Goal: Task Accomplishment & Management: Use online tool/utility

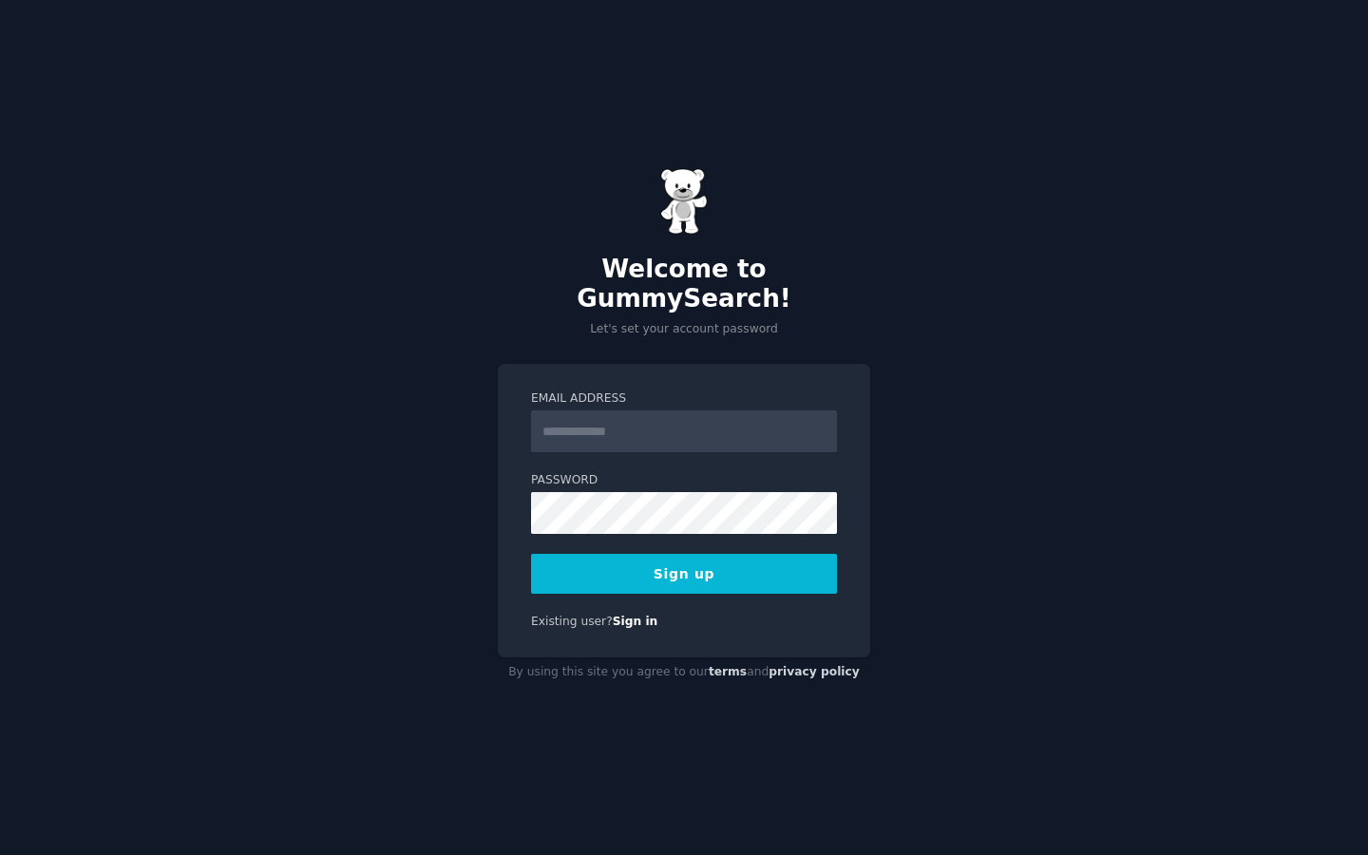
click at [632, 427] on input "Email Address" at bounding box center [684, 431] width 306 height 42
type input "**********"
click at [737, 558] on button "Sign up" at bounding box center [684, 574] width 306 height 40
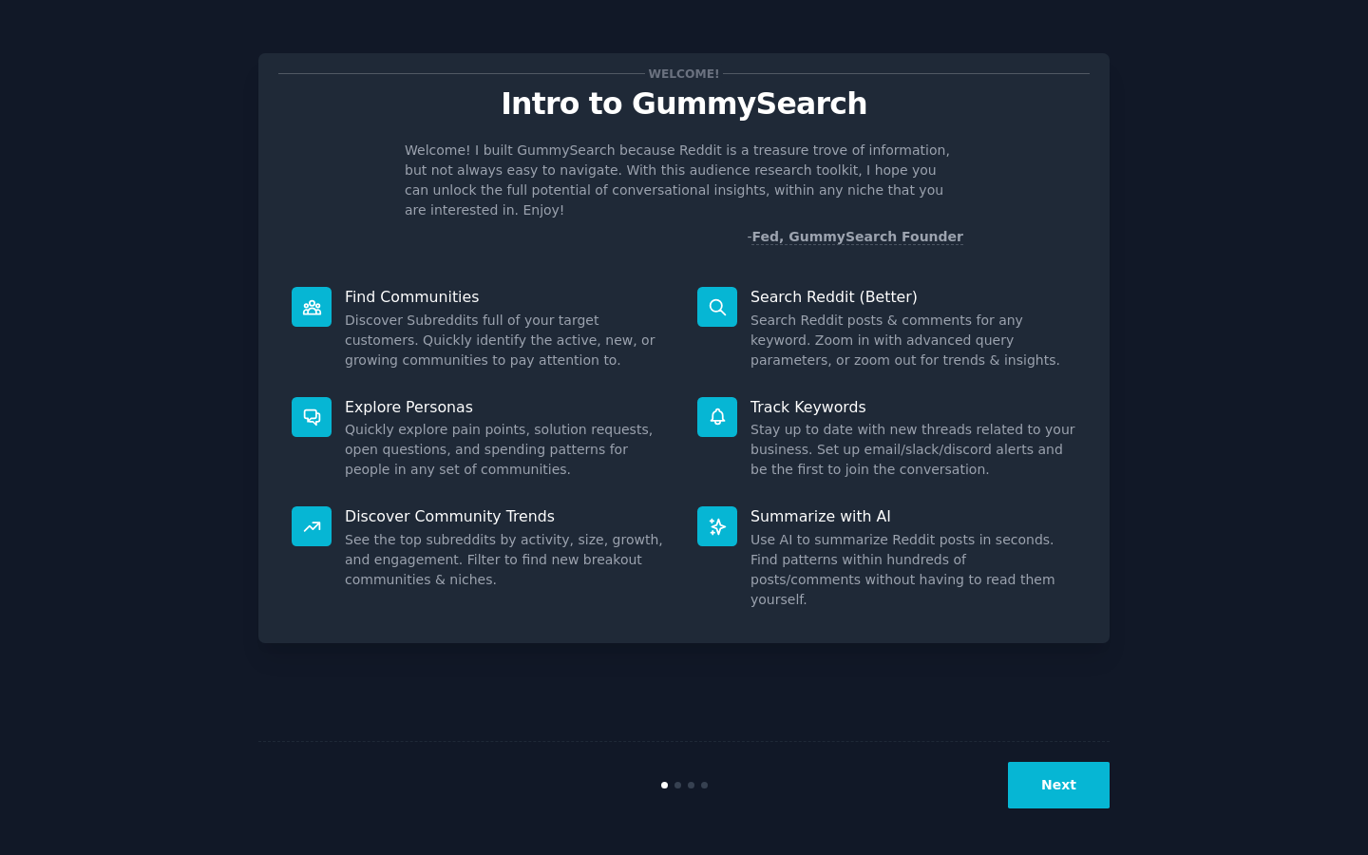
click at [1072, 787] on button "Next" at bounding box center [1059, 785] width 102 height 47
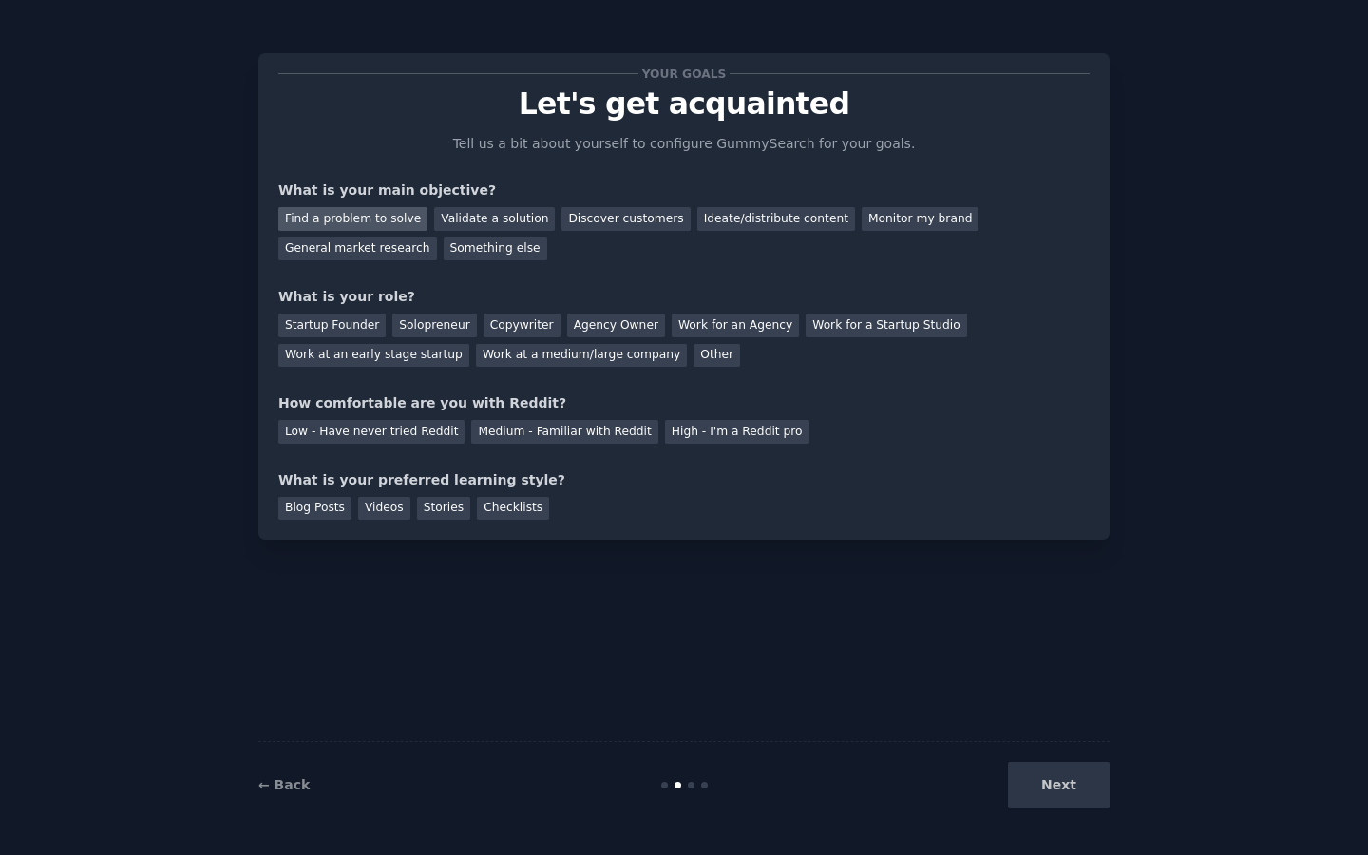
click at [379, 221] on div "Find a problem to solve" at bounding box center [352, 219] width 149 height 24
click at [471, 223] on div "Validate a solution" at bounding box center [494, 219] width 121 height 24
click at [354, 323] on div "Startup Founder" at bounding box center [331, 325] width 107 height 24
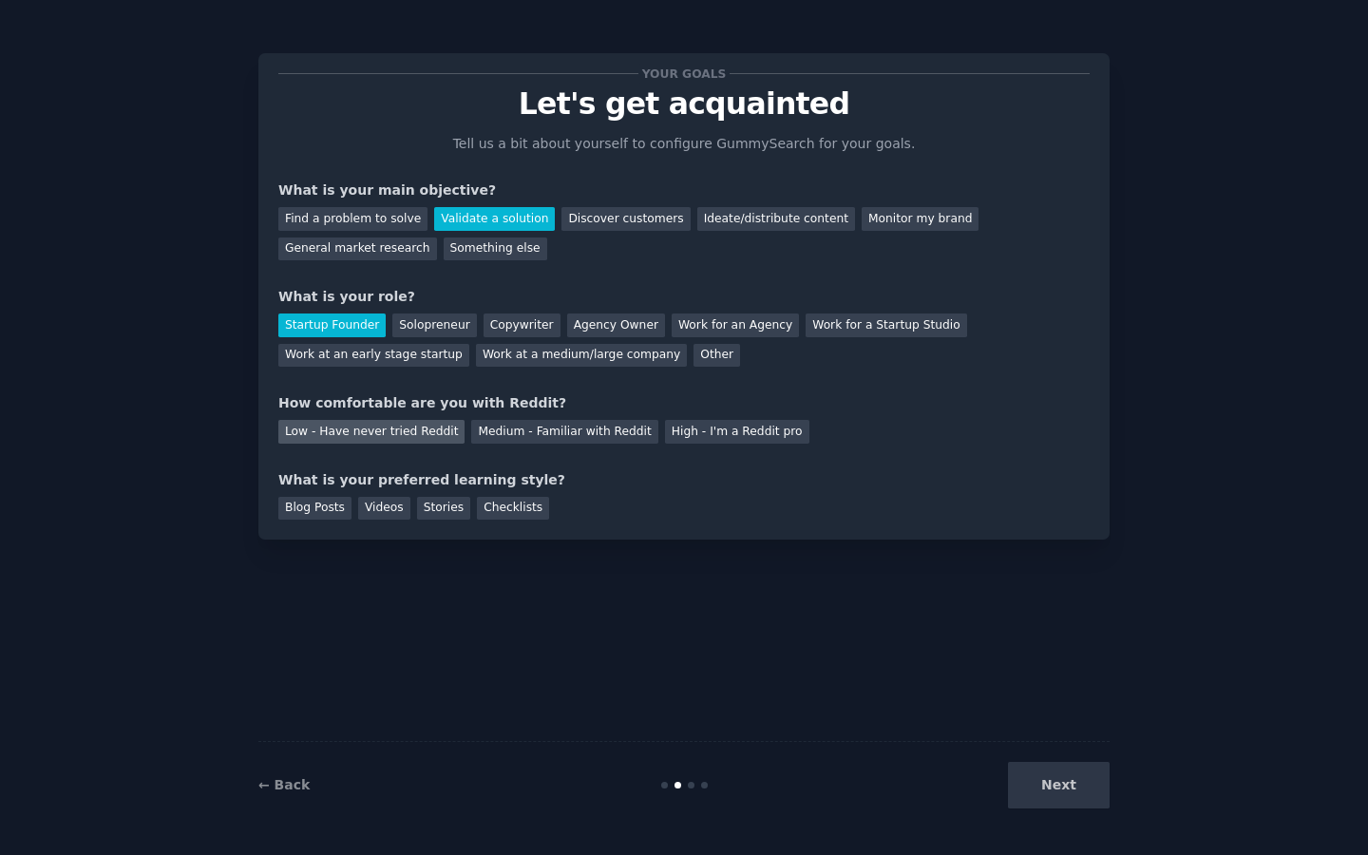
click at [415, 441] on div "Low - Have never tried Reddit" at bounding box center [371, 432] width 186 height 24
click at [397, 510] on div "Videos" at bounding box center [384, 509] width 52 height 24
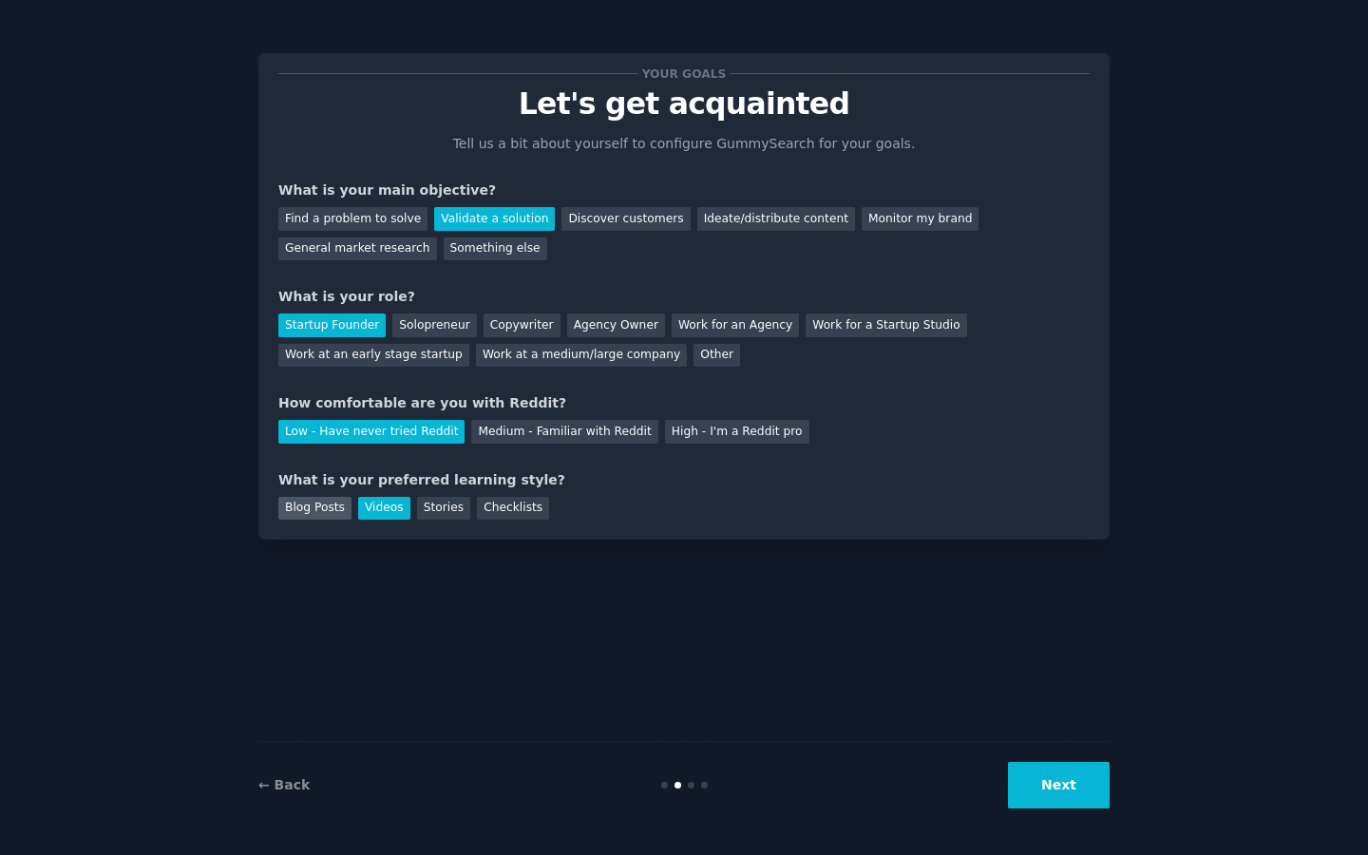
click at [335, 511] on div "Blog Posts" at bounding box center [314, 509] width 73 height 24
click at [387, 507] on div "Videos" at bounding box center [384, 509] width 52 height 24
click at [439, 506] on div "Stories" at bounding box center [443, 509] width 53 height 24
click at [504, 508] on div "Checklists" at bounding box center [513, 509] width 72 height 24
click at [380, 503] on div "Videos" at bounding box center [384, 509] width 52 height 24
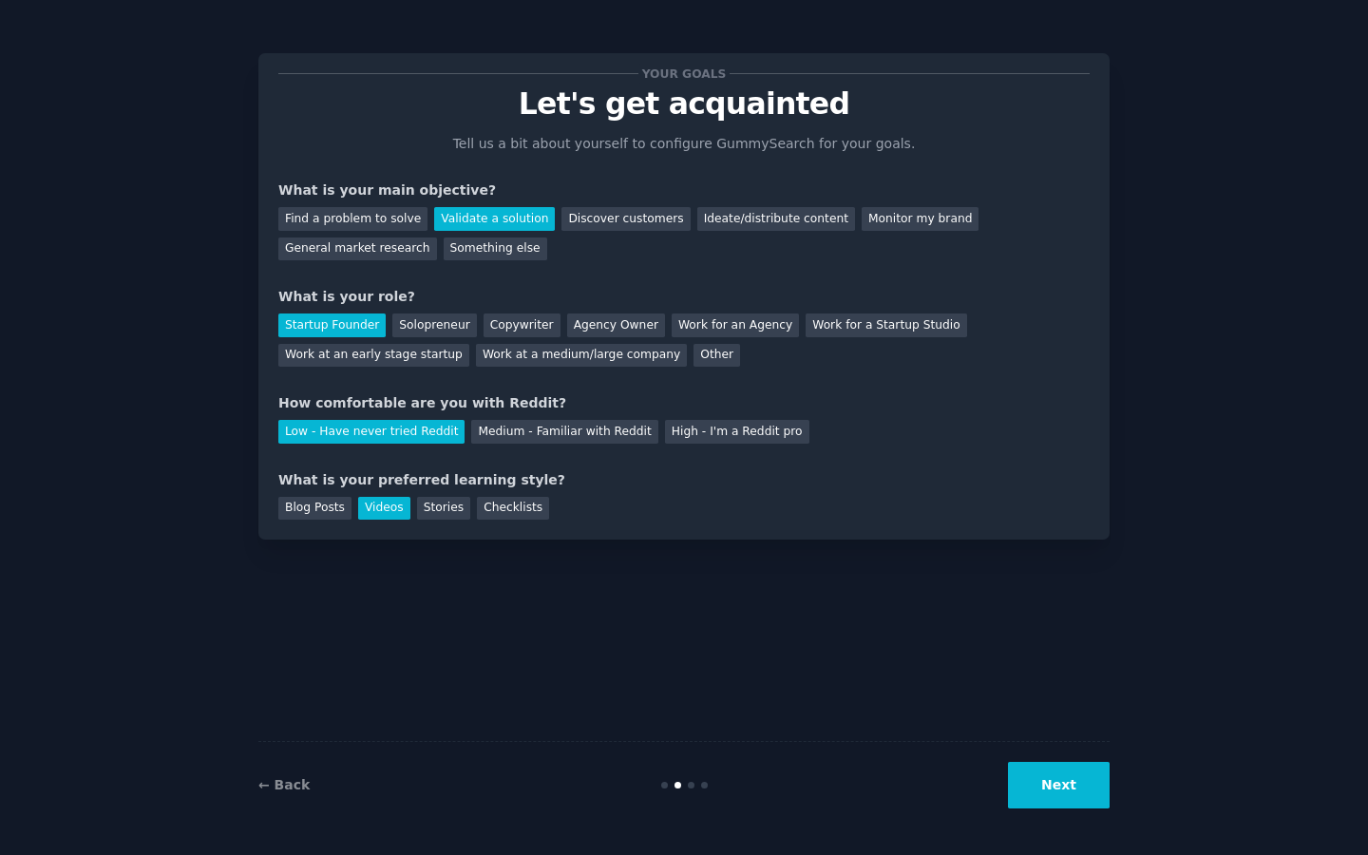
click at [1088, 788] on button "Next" at bounding box center [1059, 785] width 102 height 47
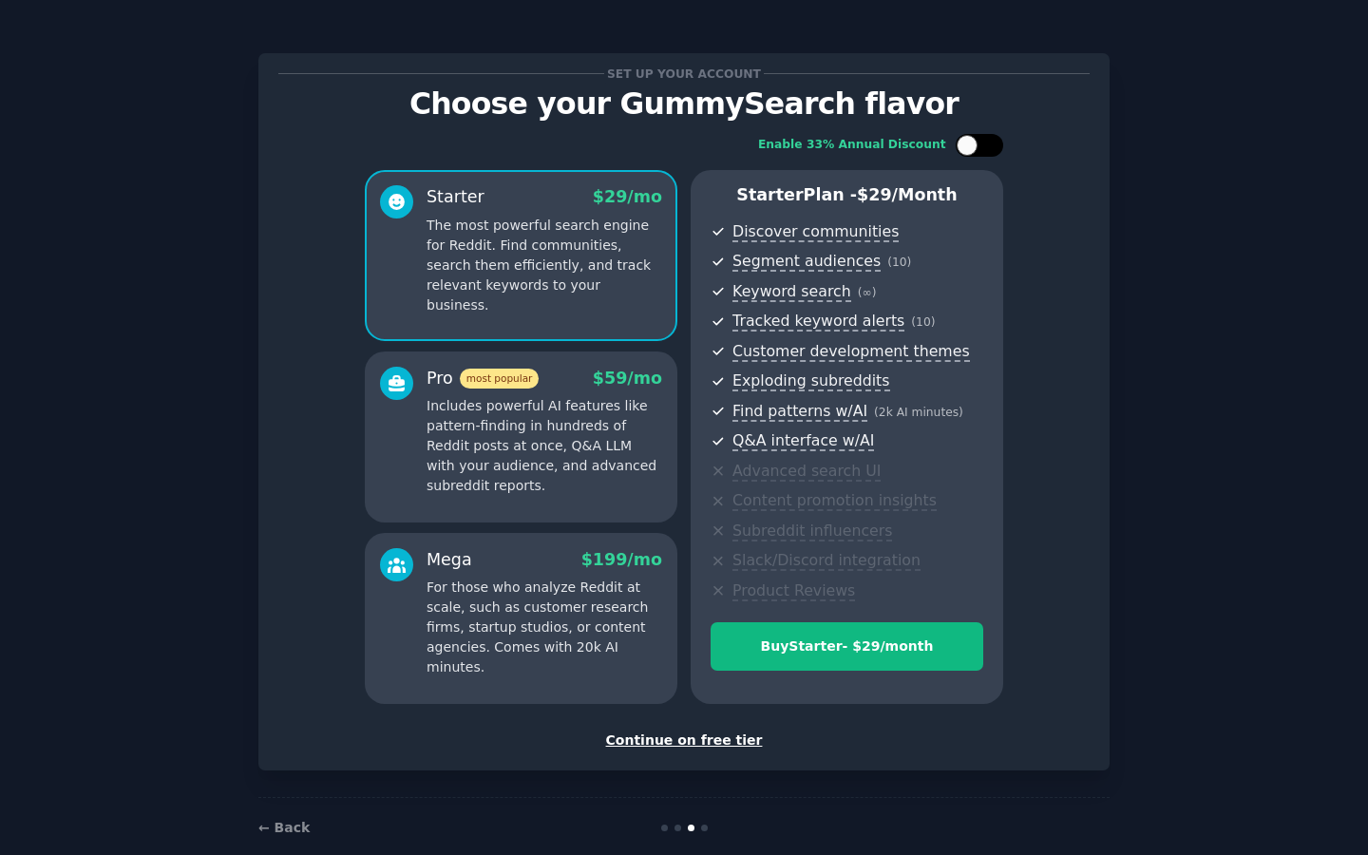
click at [997, 147] on div at bounding box center [979, 145] width 47 height 23
click at [967, 147] on icon at bounding box center [968, 146] width 10 height 10
checkbox input "false"
click at [692, 731] on div "Continue on free tier" at bounding box center [683, 741] width 811 height 20
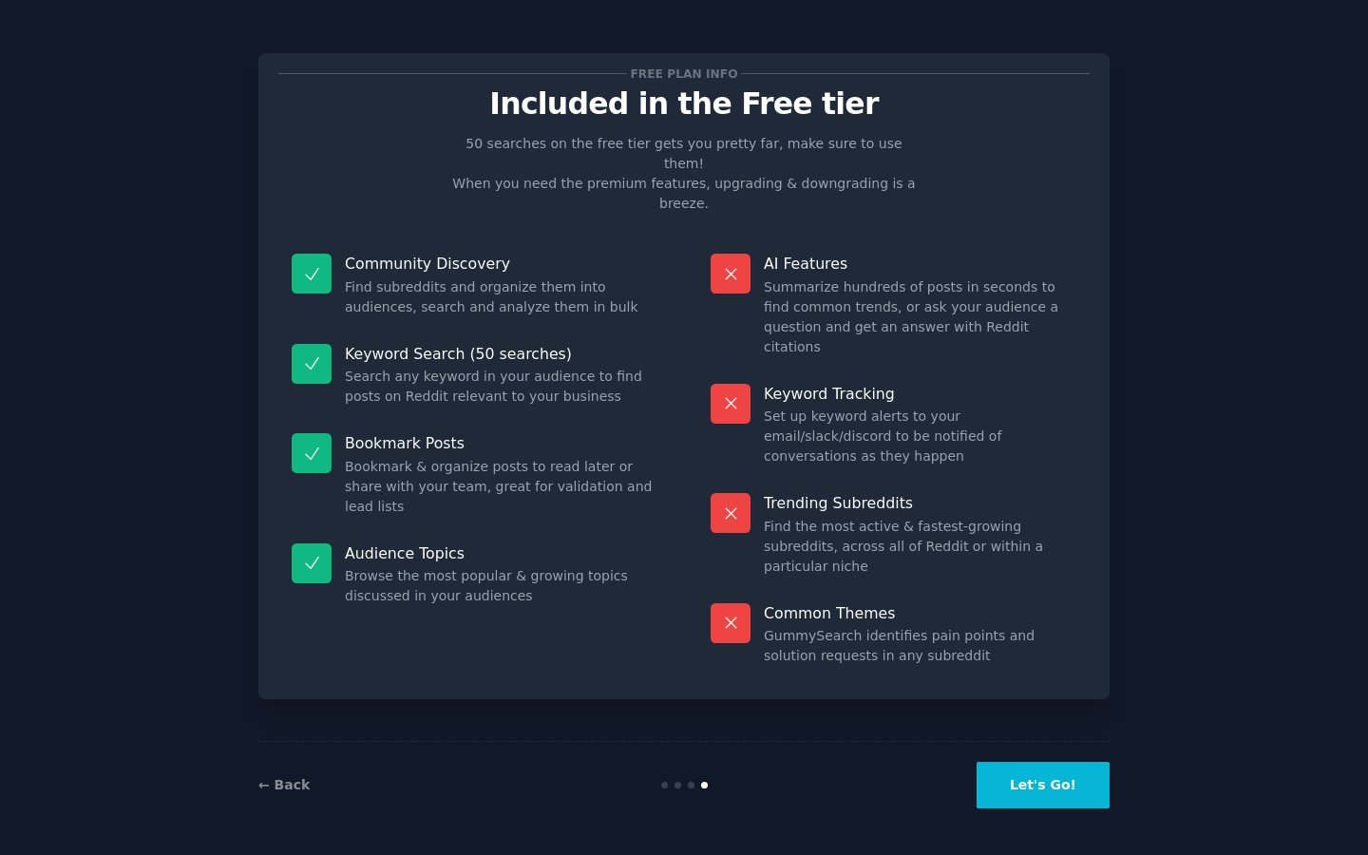
click at [1081, 790] on button "Let's Go!" at bounding box center [1043, 785] width 133 height 47
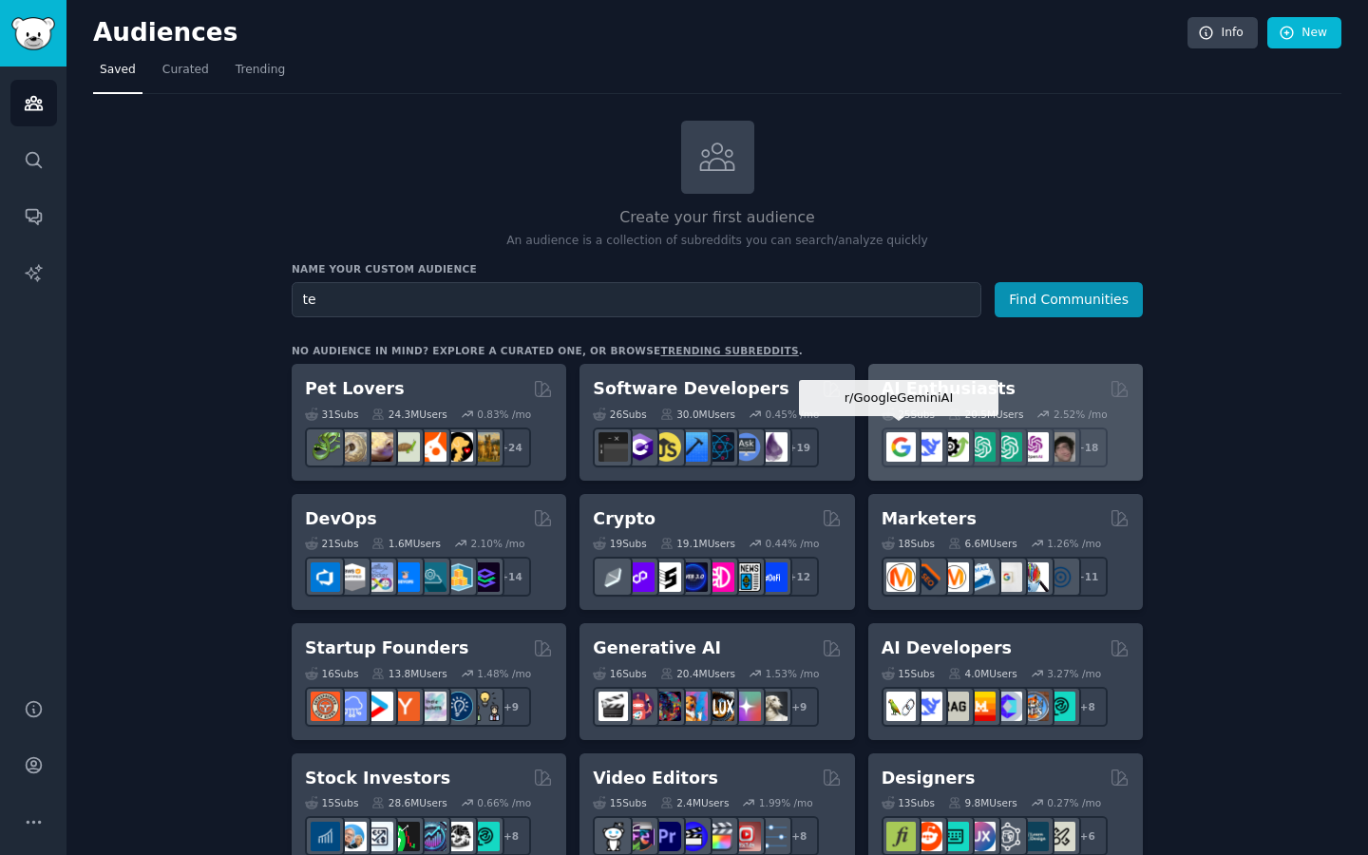
type input "t"
type input "scientific research"
click at [995, 282] on button "Find Communities" at bounding box center [1069, 299] width 148 height 35
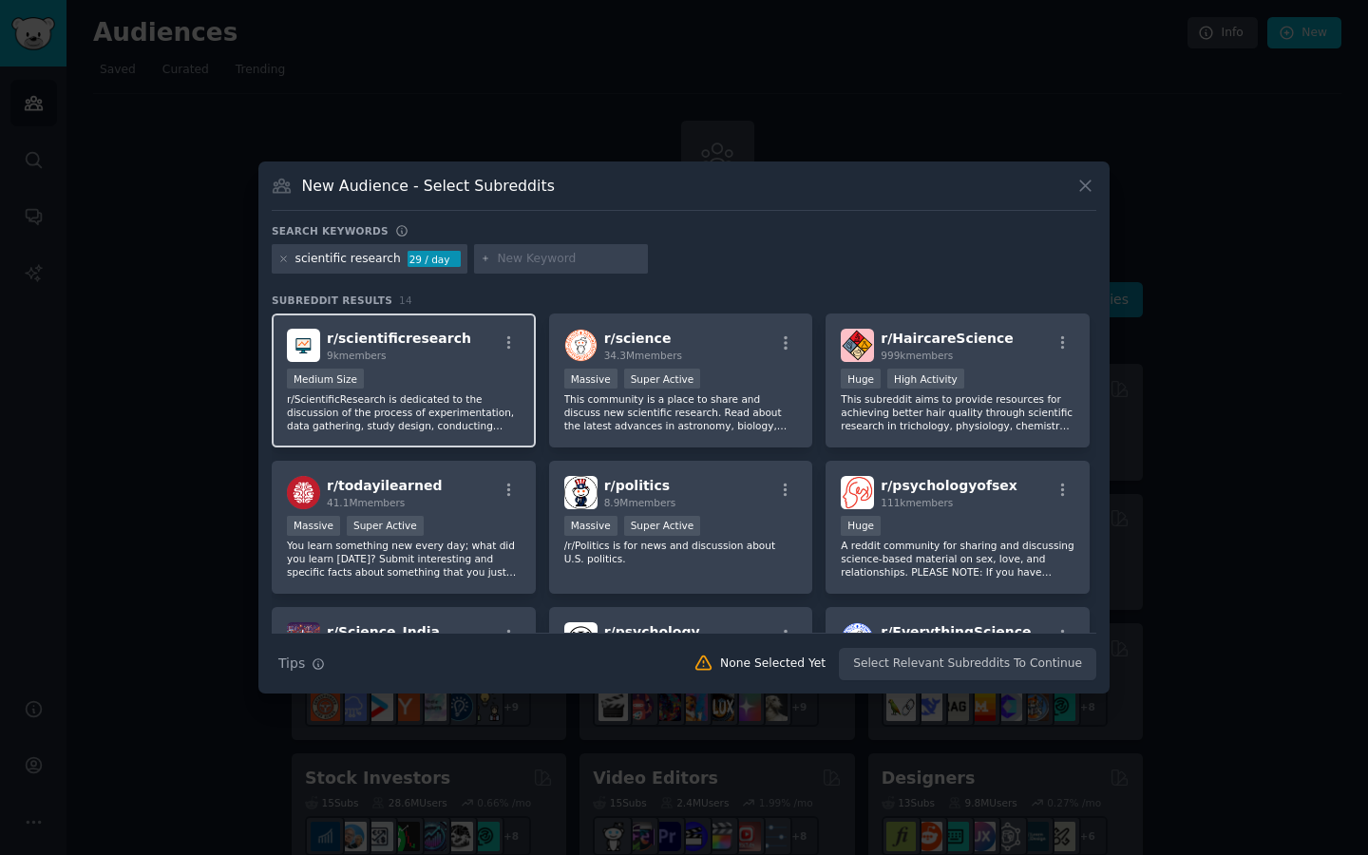
click at [435, 394] on p "r/ScientificResearch is dedicated to the discussion of the process of experimen…" at bounding box center [404, 412] width 234 height 40
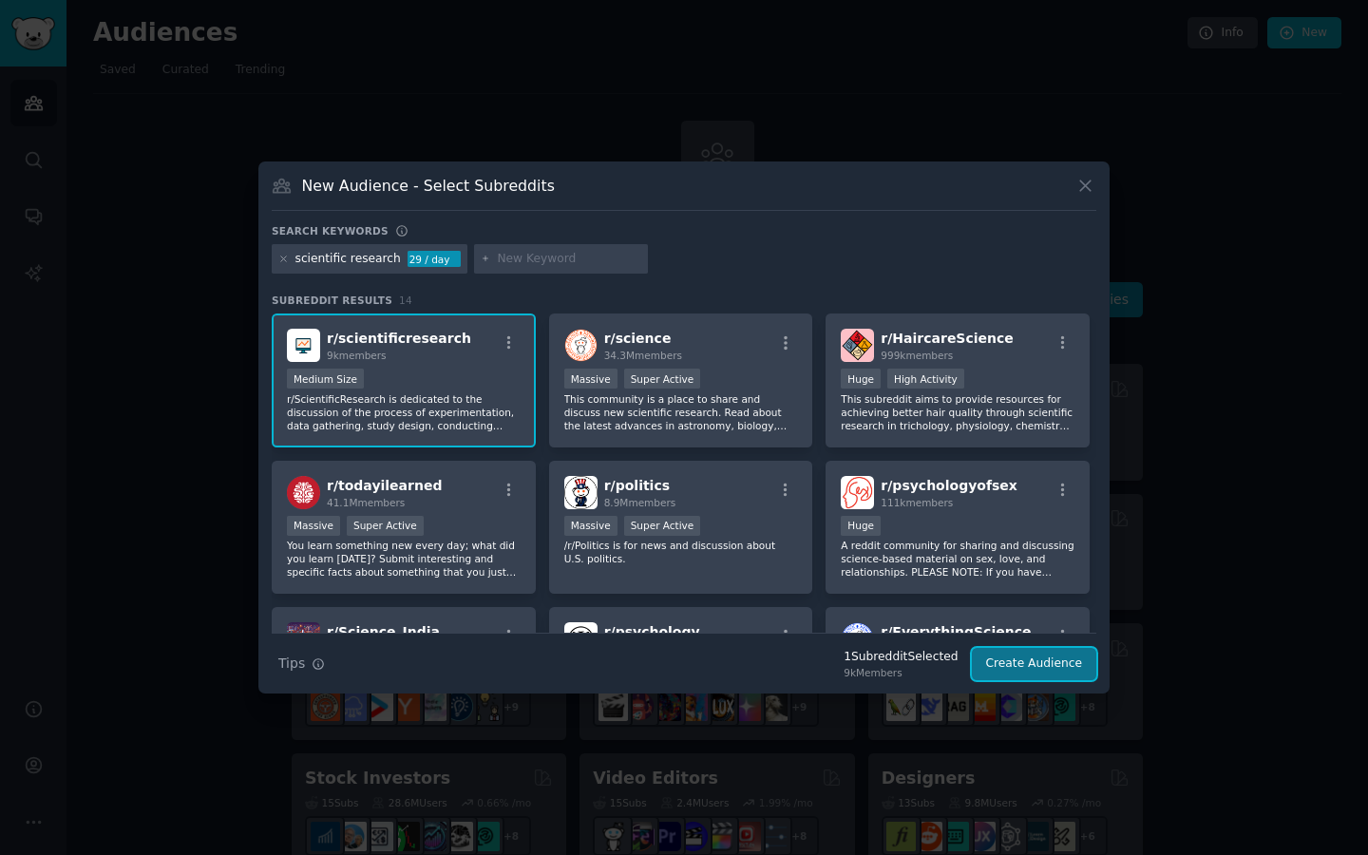
click at [1085, 663] on button "Create Audience" at bounding box center [1034, 664] width 125 height 32
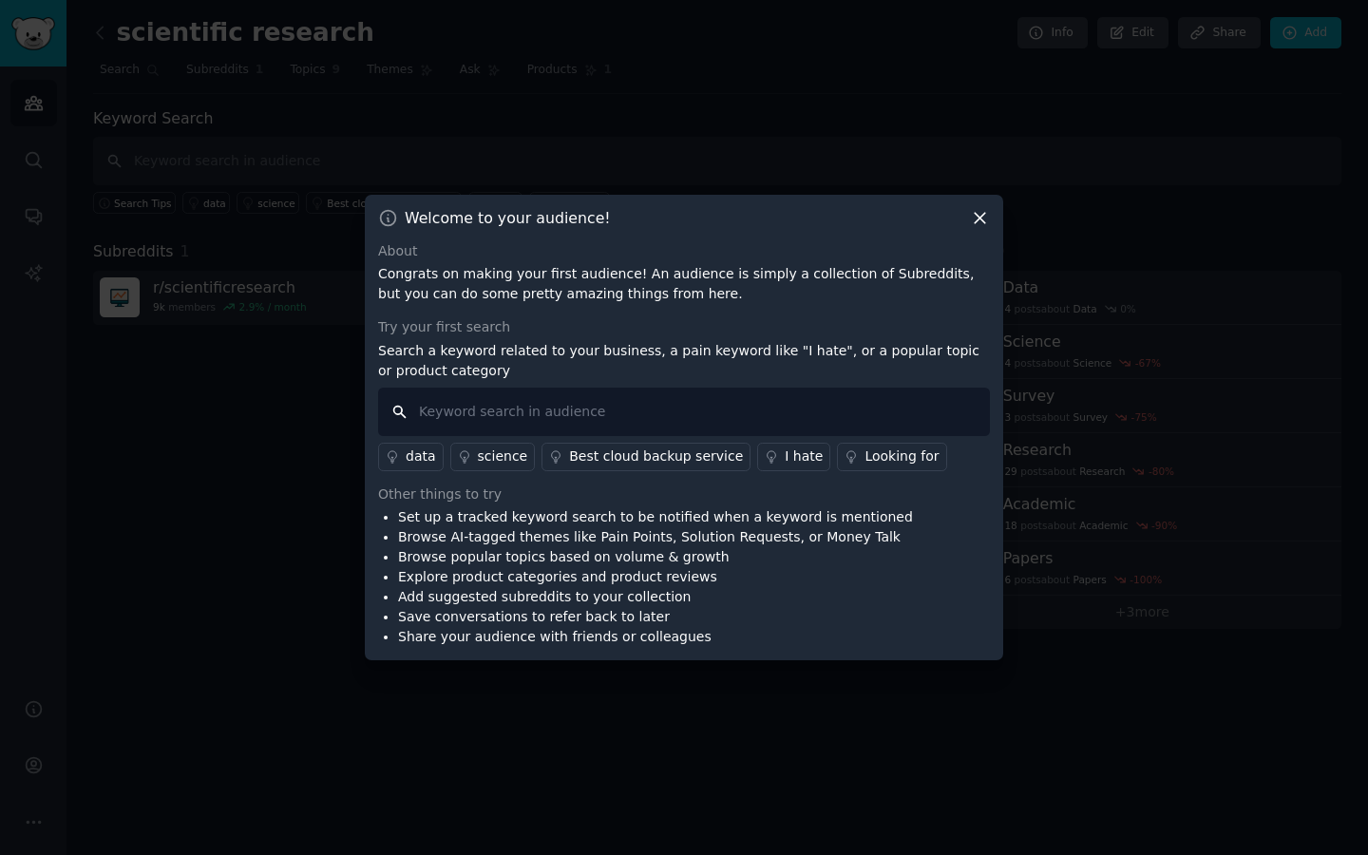
click at [834, 411] on input "text" at bounding box center [684, 412] width 612 height 48
click at [864, 456] on div "Looking for" at bounding box center [901, 456] width 74 height 20
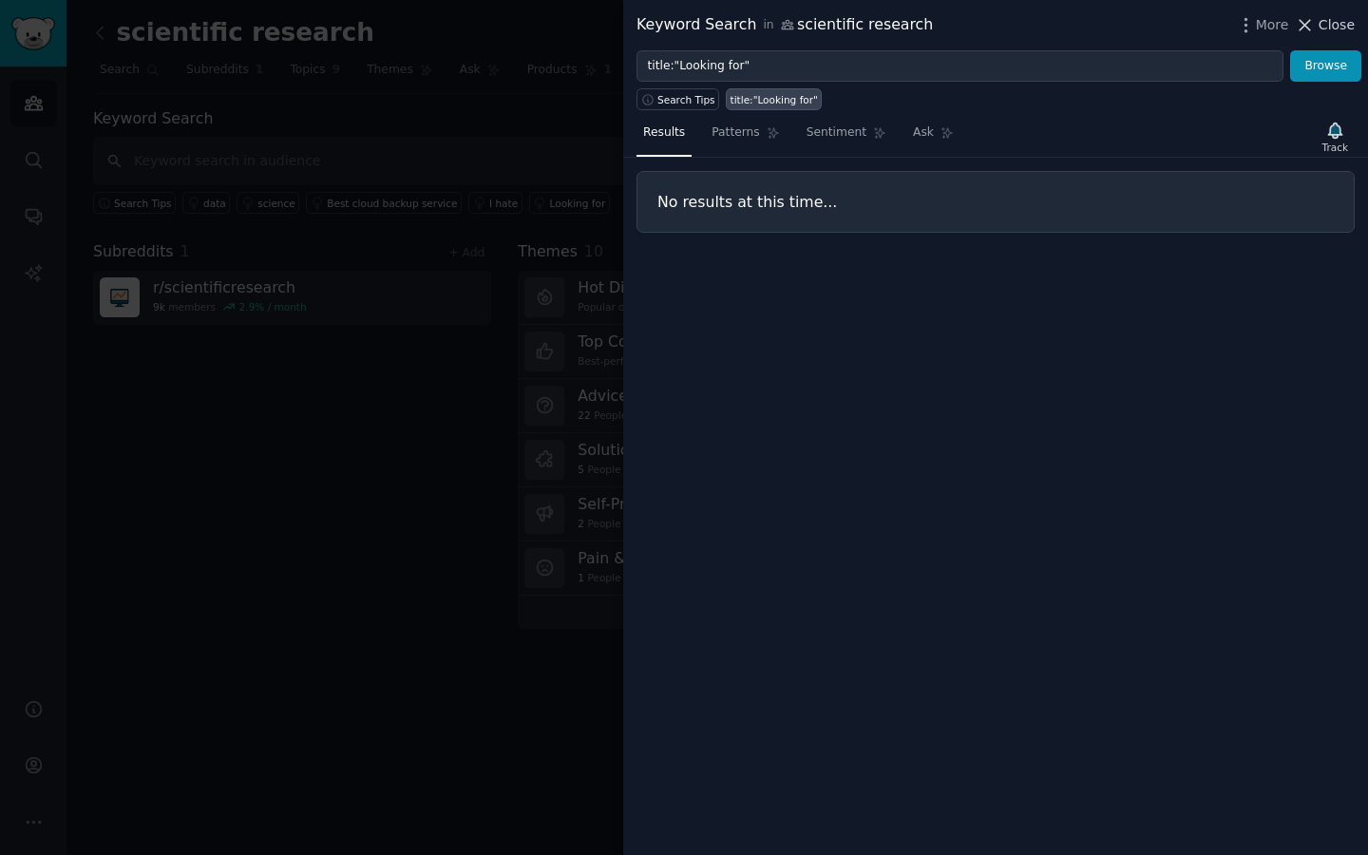
click at [1324, 26] on span "Close" at bounding box center [1337, 25] width 36 height 20
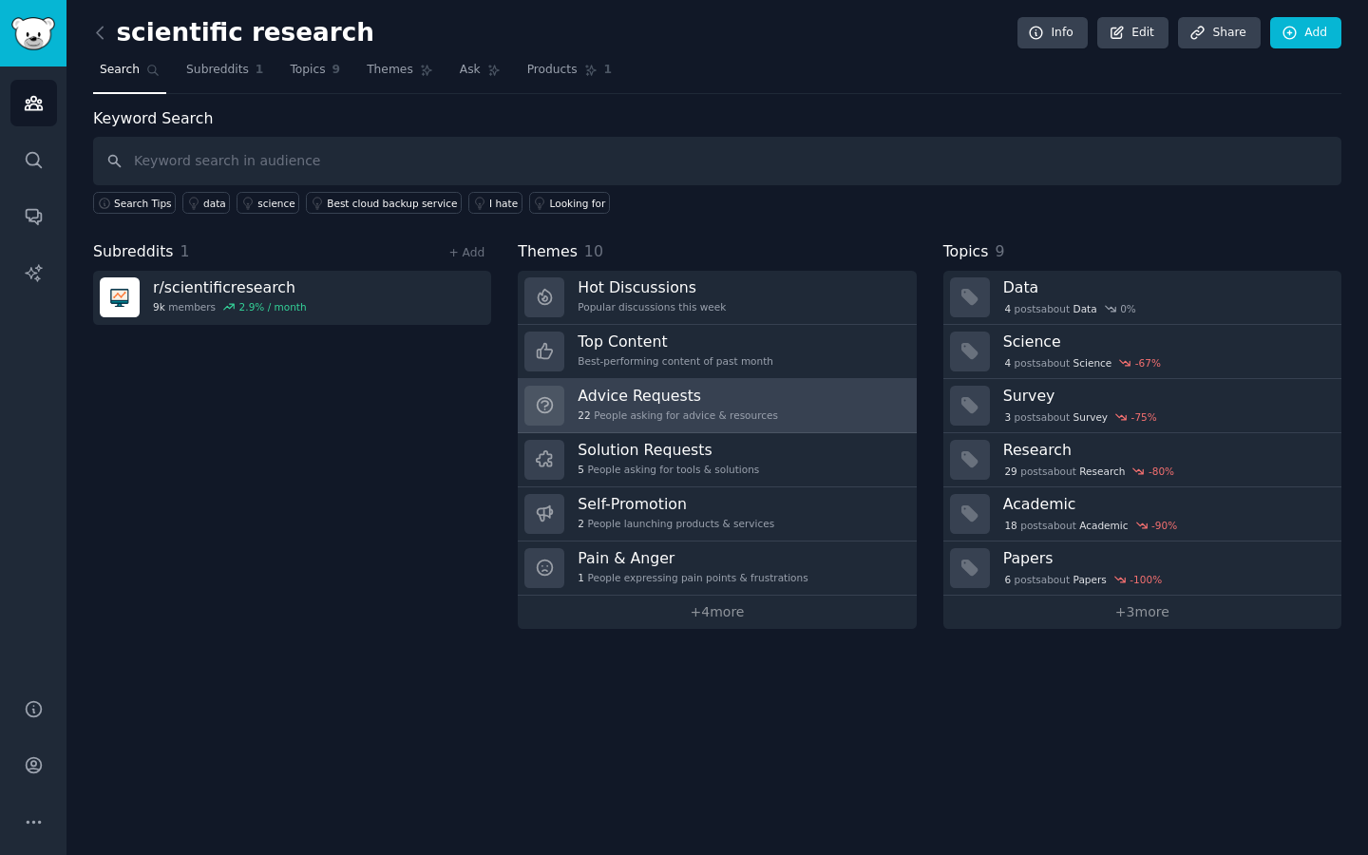
click at [660, 402] on h3 "Advice Requests" at bounding box center [678, 396] width 200 height 20
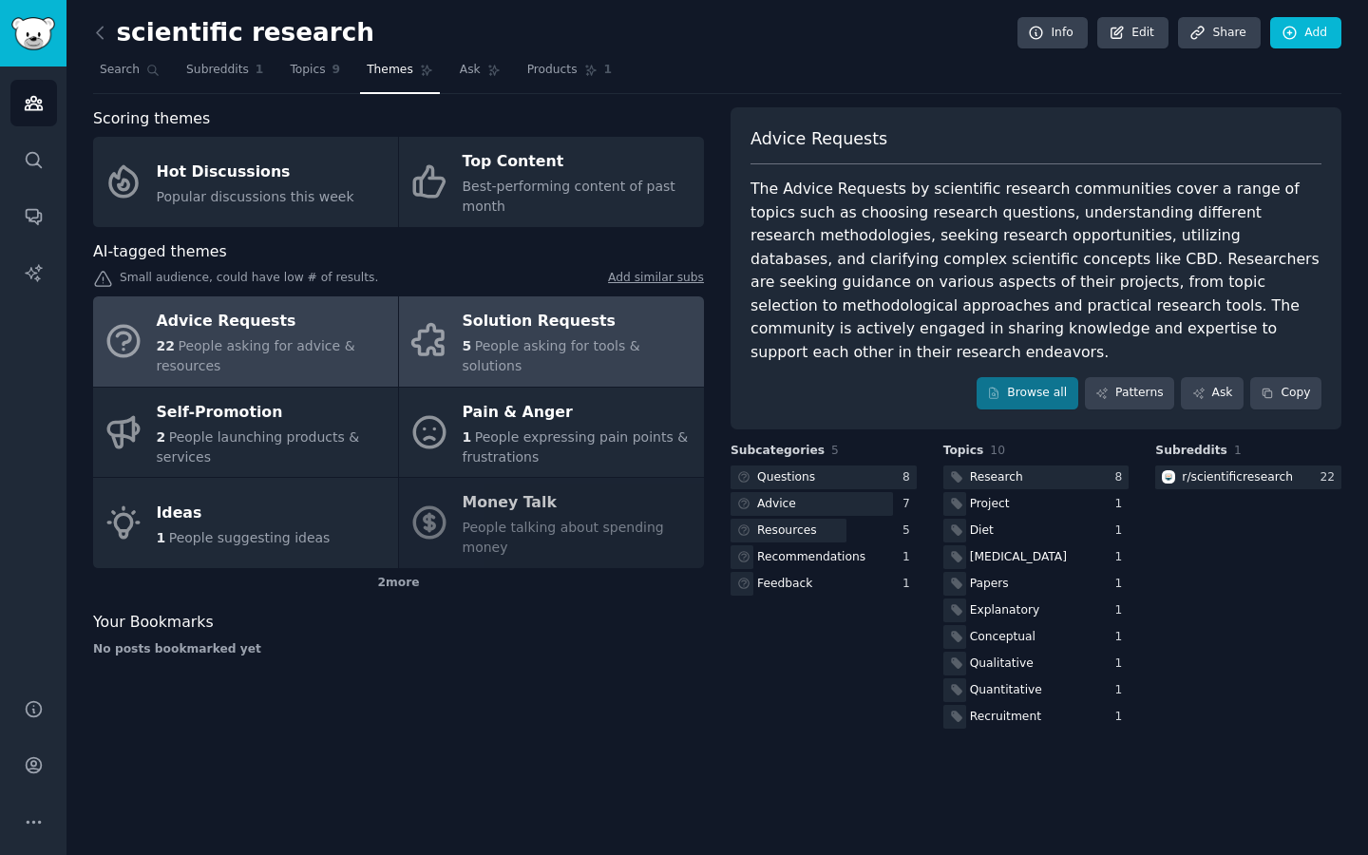
click at [606, 353] on span "People asking for tools & solutions" at bounding box center [552, 355] width 178 height 35
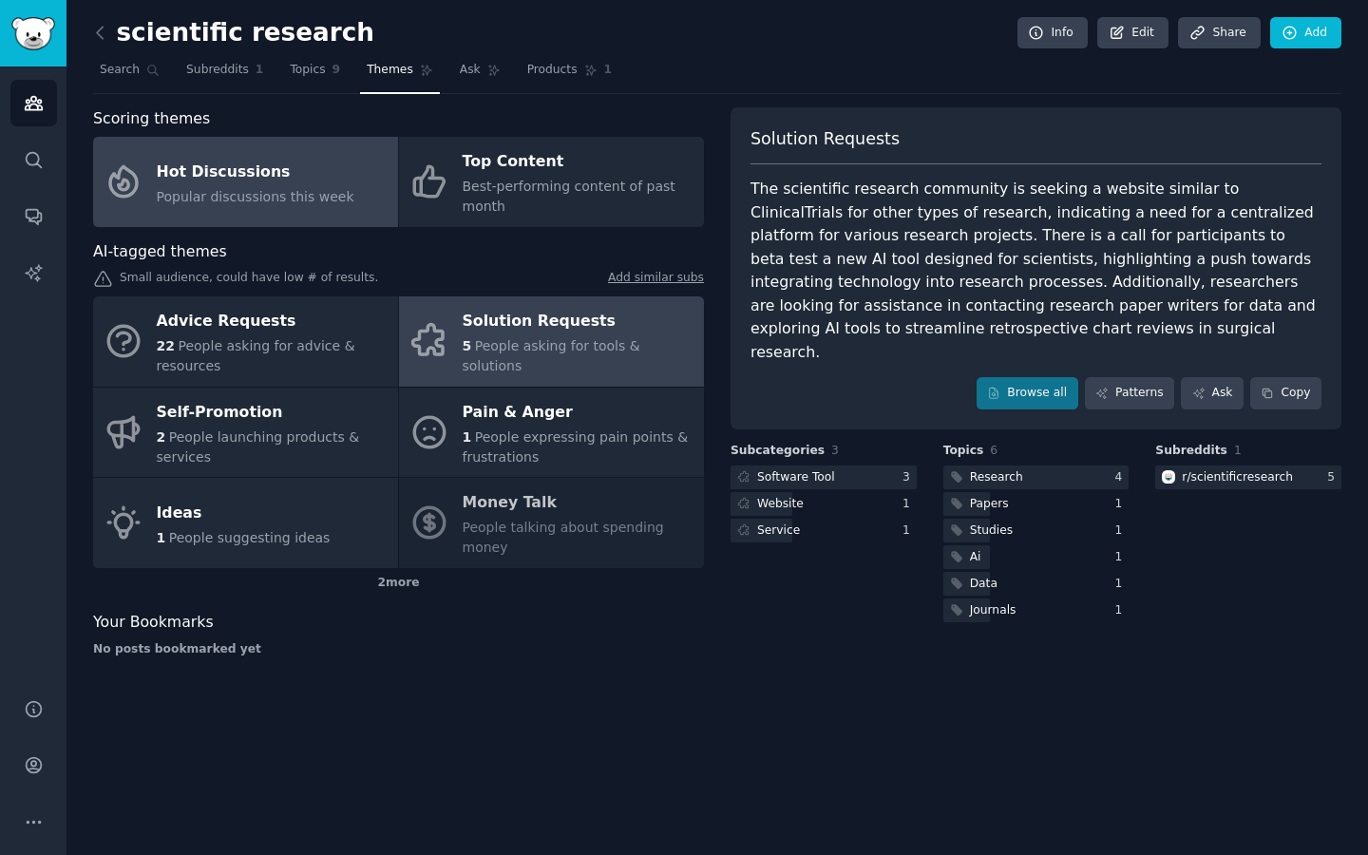
click at [273, 191] on span "Popular discussions this week" at bounding box center [256, 196] width 198 height 15
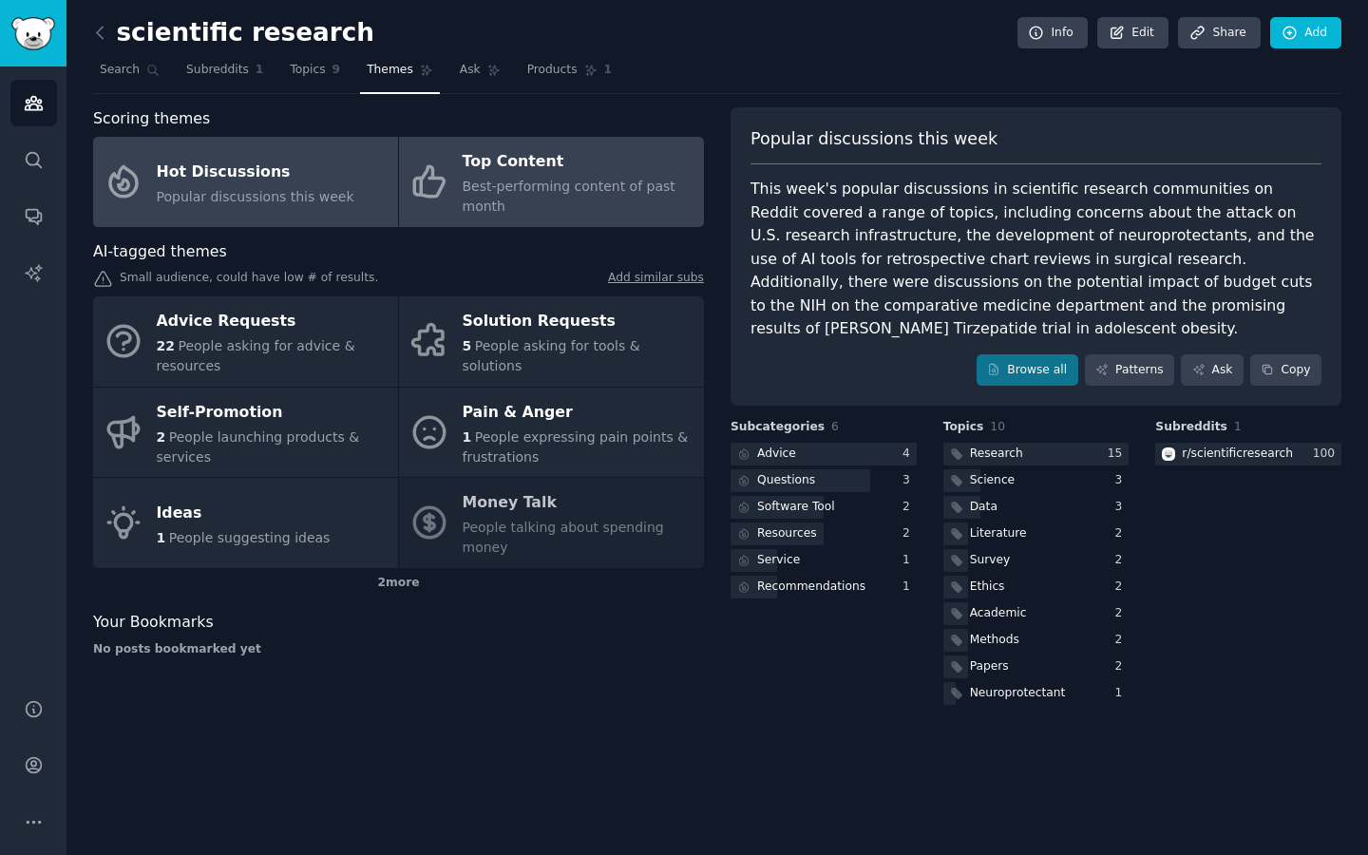
click at [514, 180] on span "Best-performing content of past month" at bounding box center [569, 196] width 213 height 35
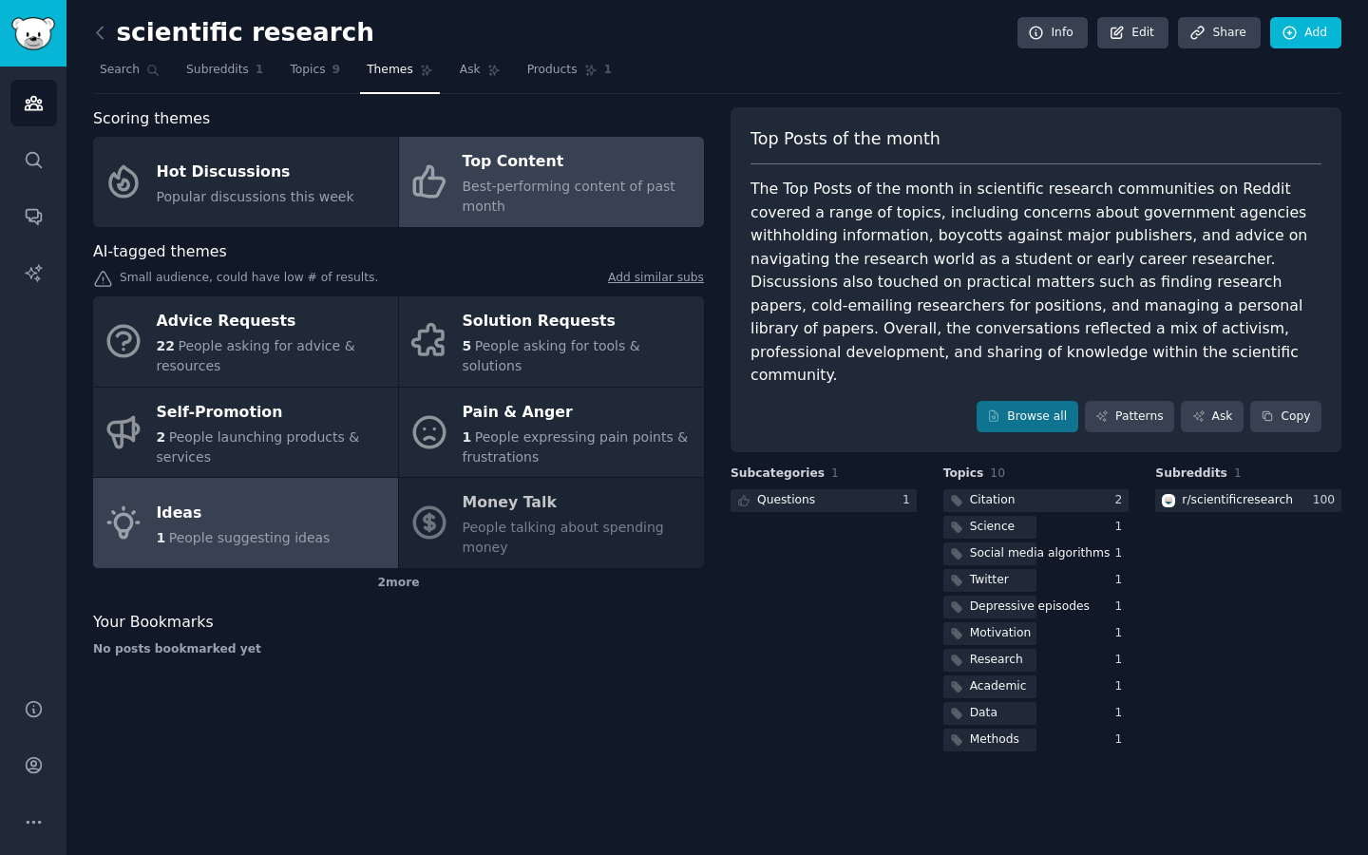
click at [306, 500] on div "Ideas" at bounding box center [244, 513] width 174 height 30
